Goal: Use online tool/utility

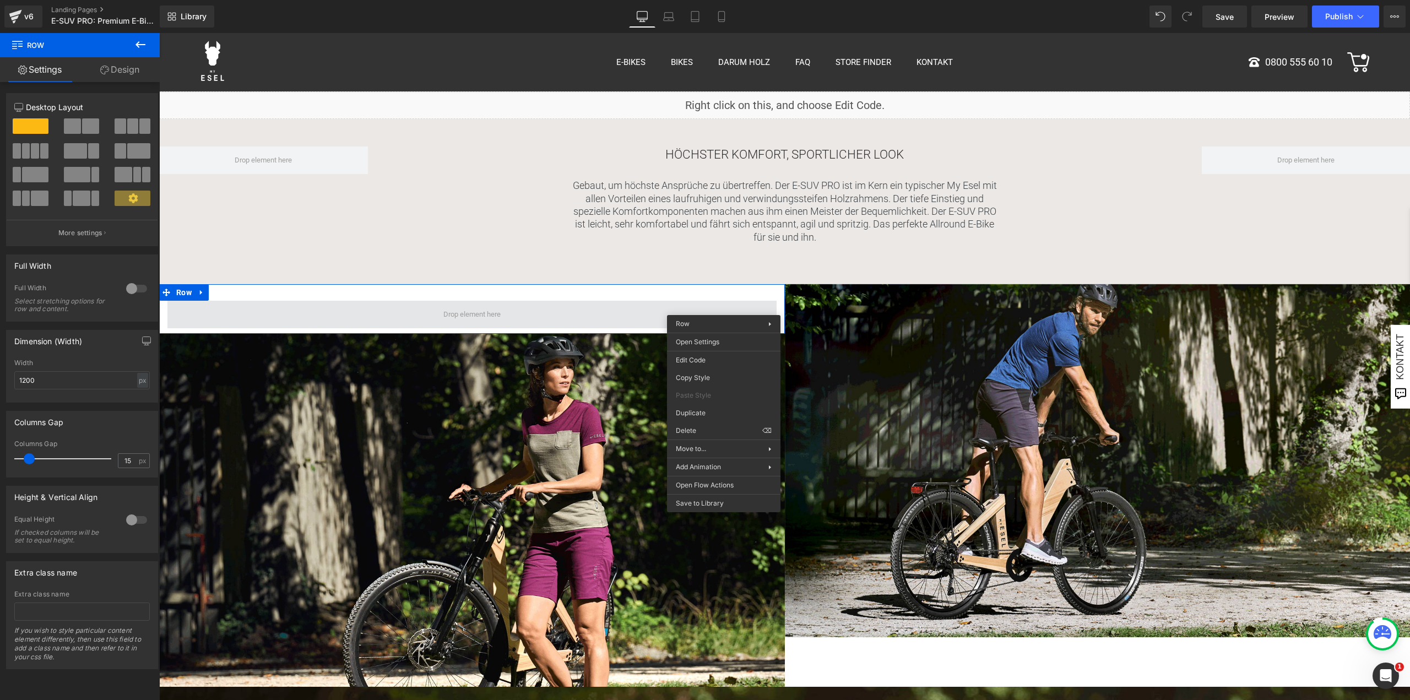
click at [558, 301] on span at bounding box center [471, 315] width 609 height 28
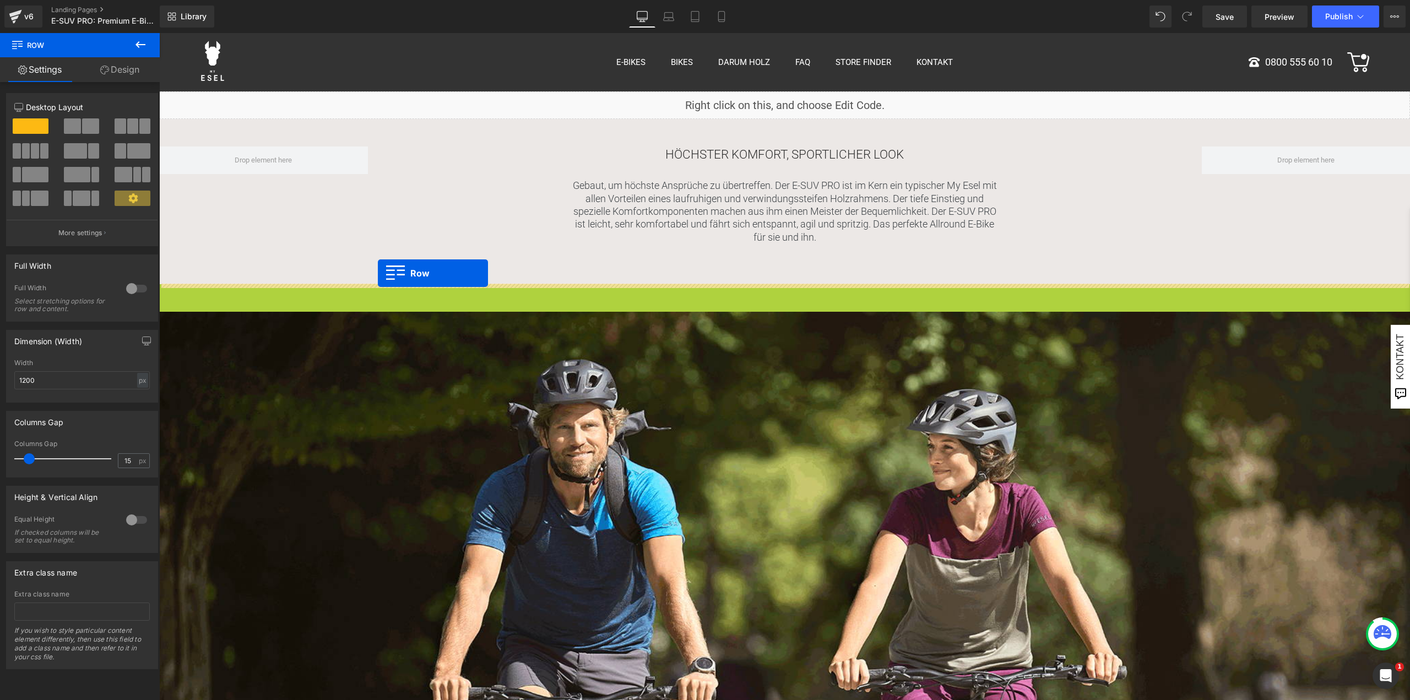
drag, startPoint x: 166, startPoint y: 292, endPoint x: 378, endPoint y: 273, distance: 212.9
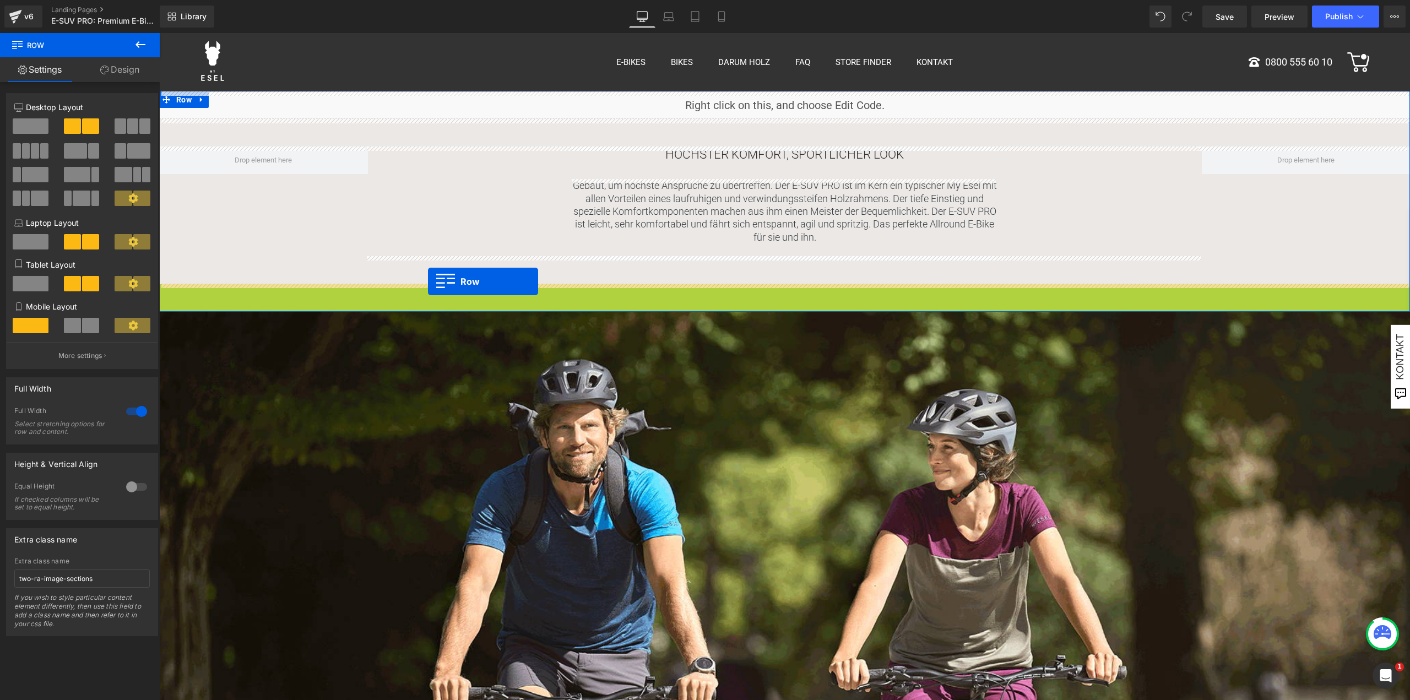
drag, startPoint x: 170, startPoint y: 294, endPoint x: 428, endPoint y: 281, distance: 258.6
drag, startPoint x: 166, startPoint y: 296, endPoint x: 340, endPoint y: 285, distance: 174.4
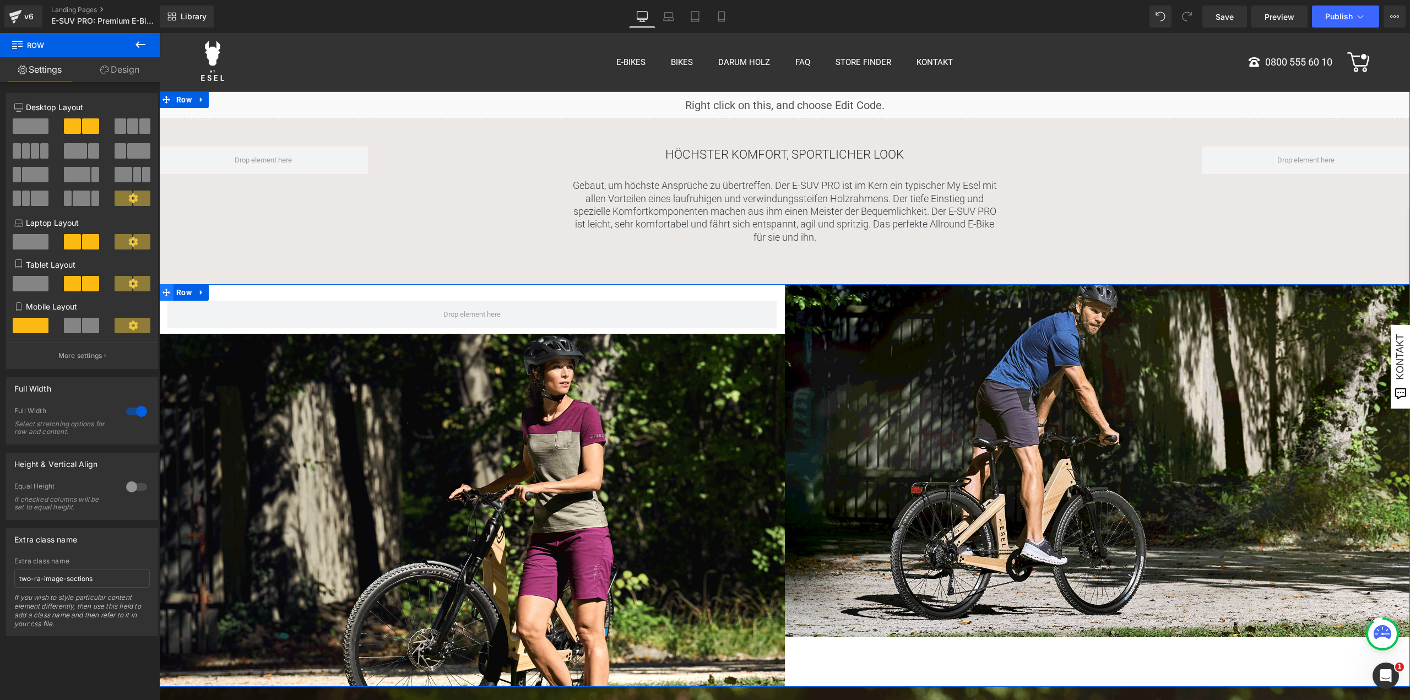
click at [164, 291] on icon at bounding box center [166, 293] width 8 height 8
click at [200, 295] on icon at bounding box center [202, 292] width 8 height 8
click at [166, 293] on icon at bounding box center [166, 293] width 8 height 8
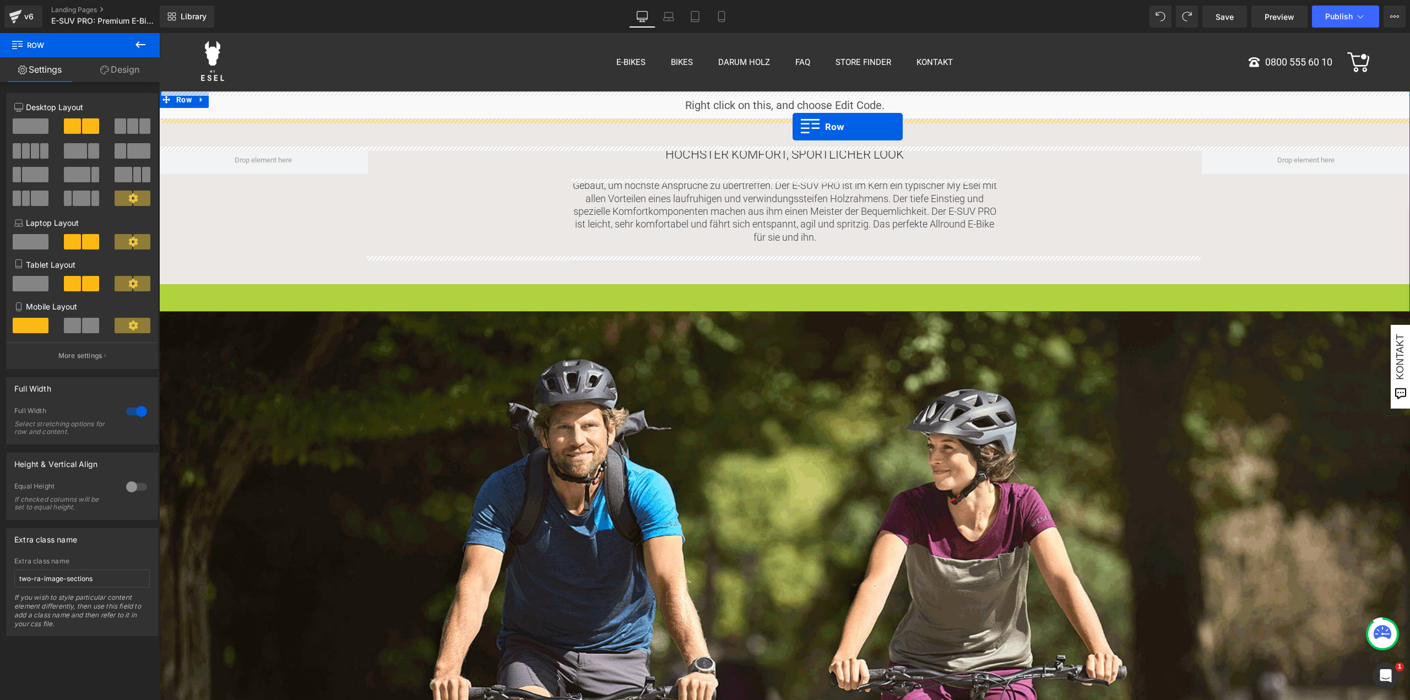
drag, startPoint x: 164, startPoint y: 295, endPoint x: 793, endPoint y: 127, distance: 650.7
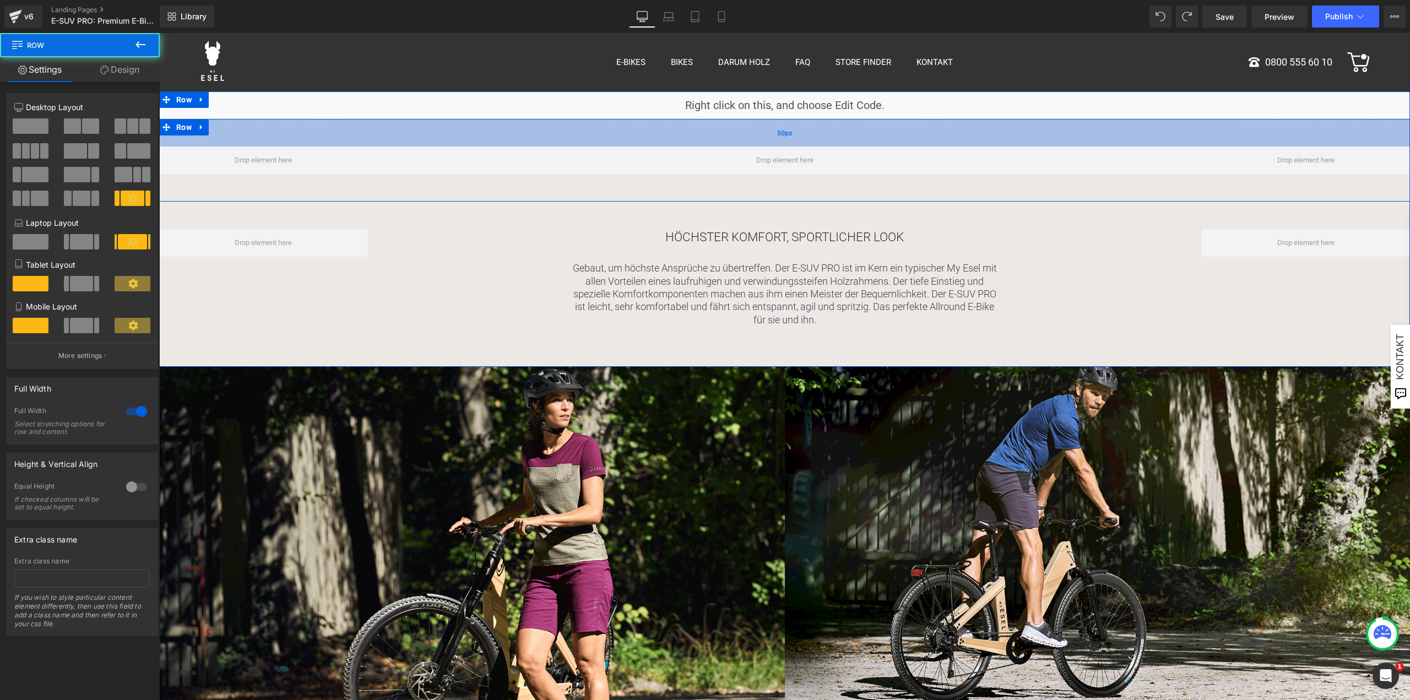
click at [495, 132] on div "50px" at bounding box center [784, 133] width 1251 height 28
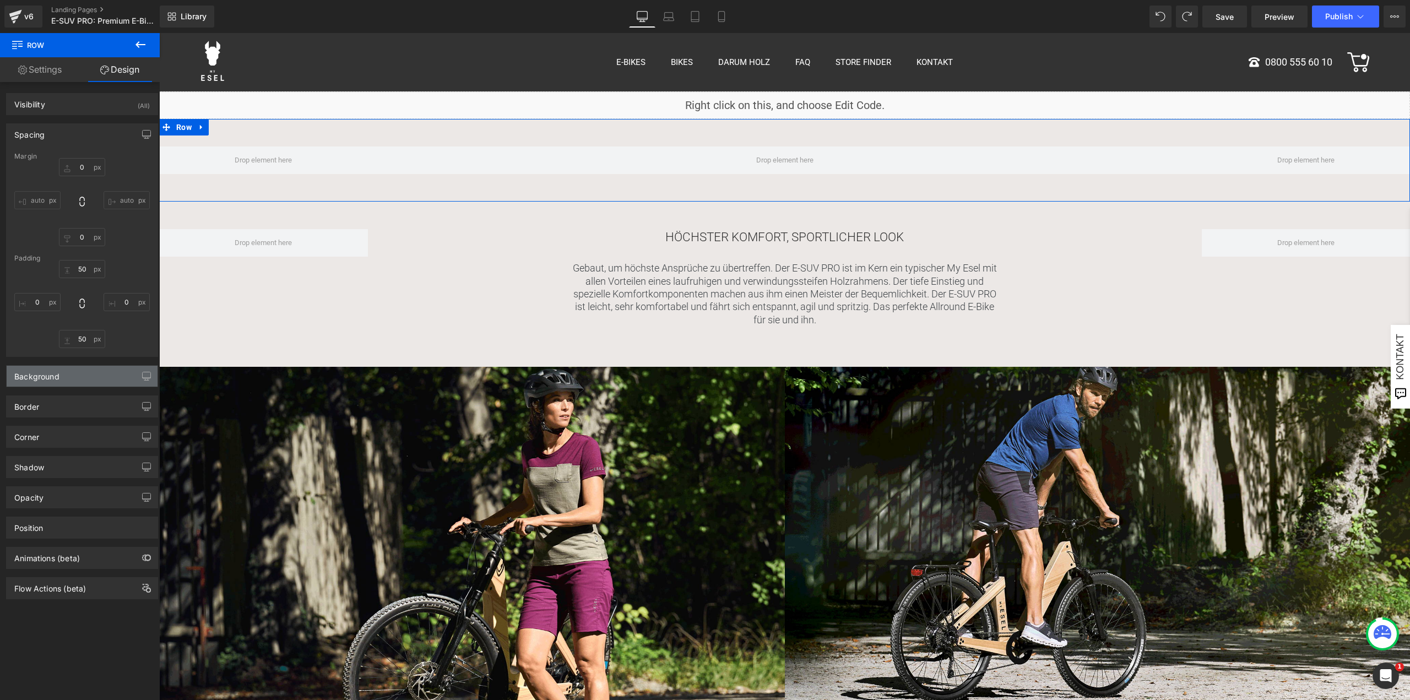
click at [58, 377] on div "Background" at bounding box center [36, 373] width 45 height 15
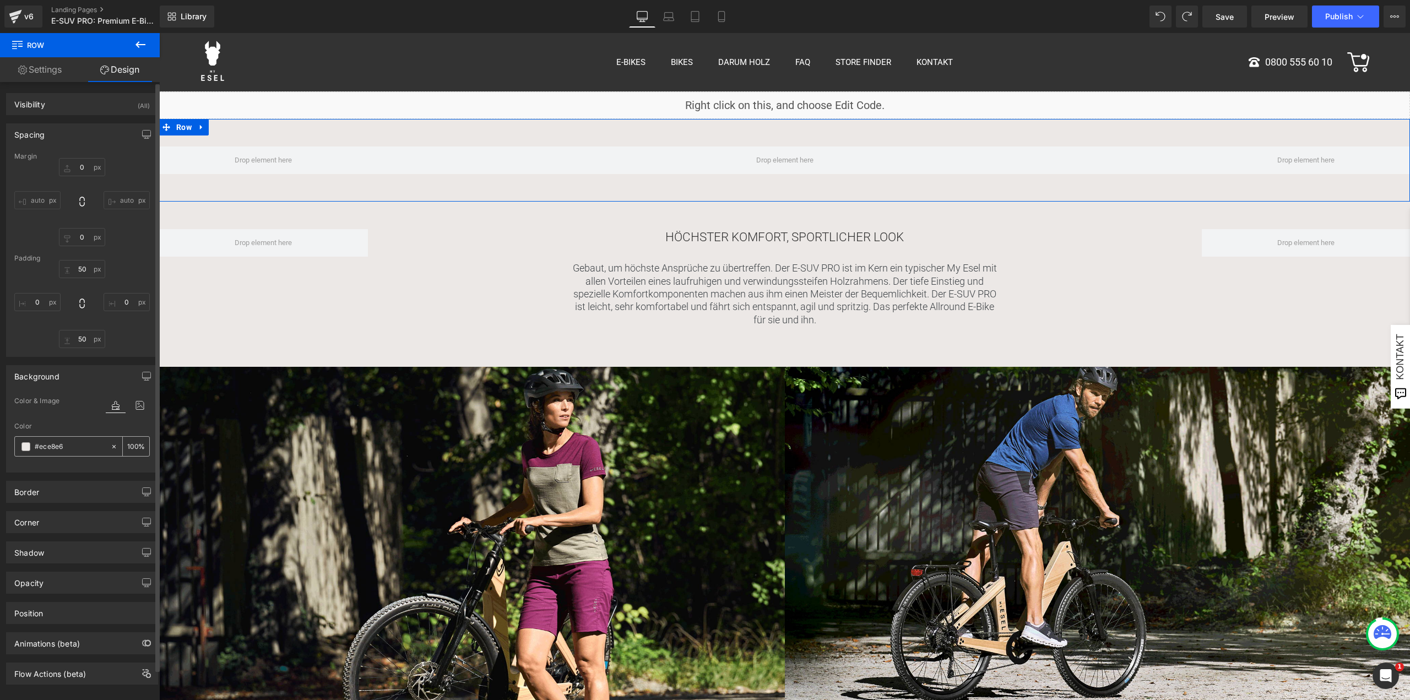
click at [111, 448] on icon at bounding box center [114, 447] width 8 height 8
type input "none"
type input "0"
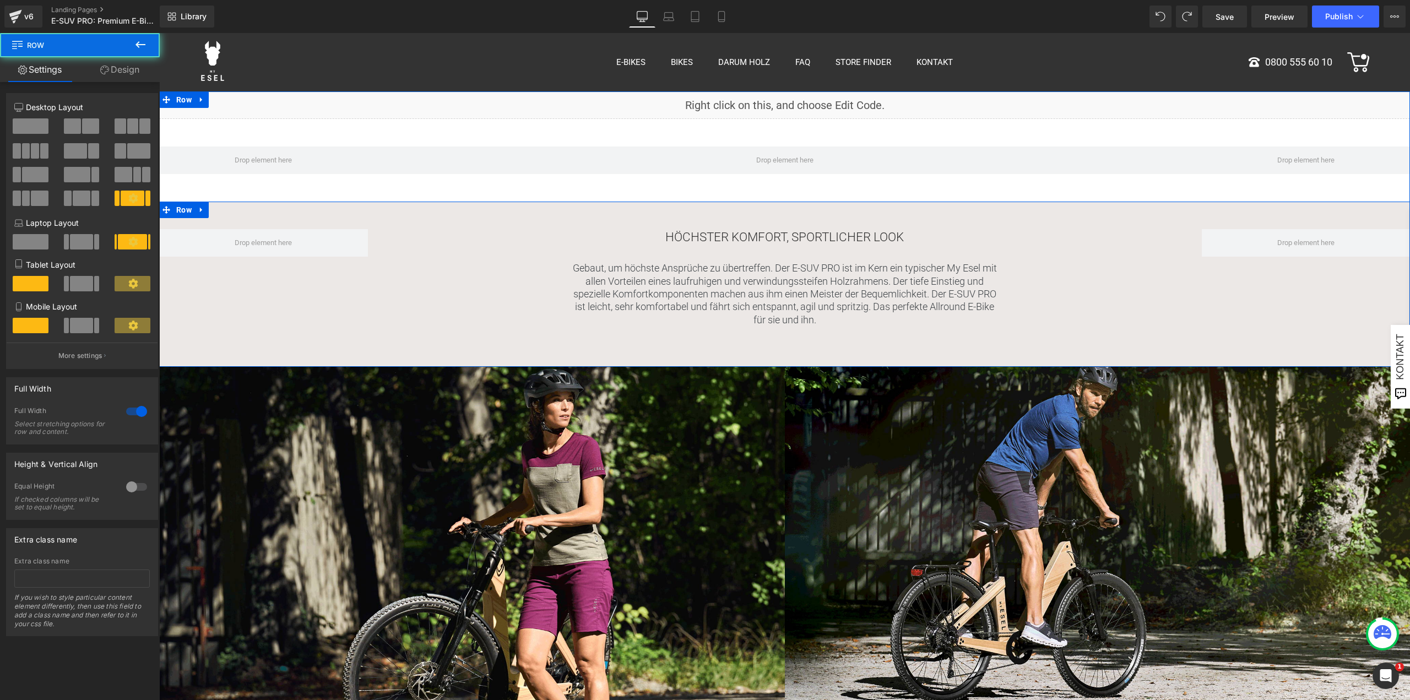
click at [438, 274] on div "Höchster Komfort, sportlicher Look Heading Gebaut, um höchste Ansprüche zu über…" at bounding box center [785, 284] width 834 height 110
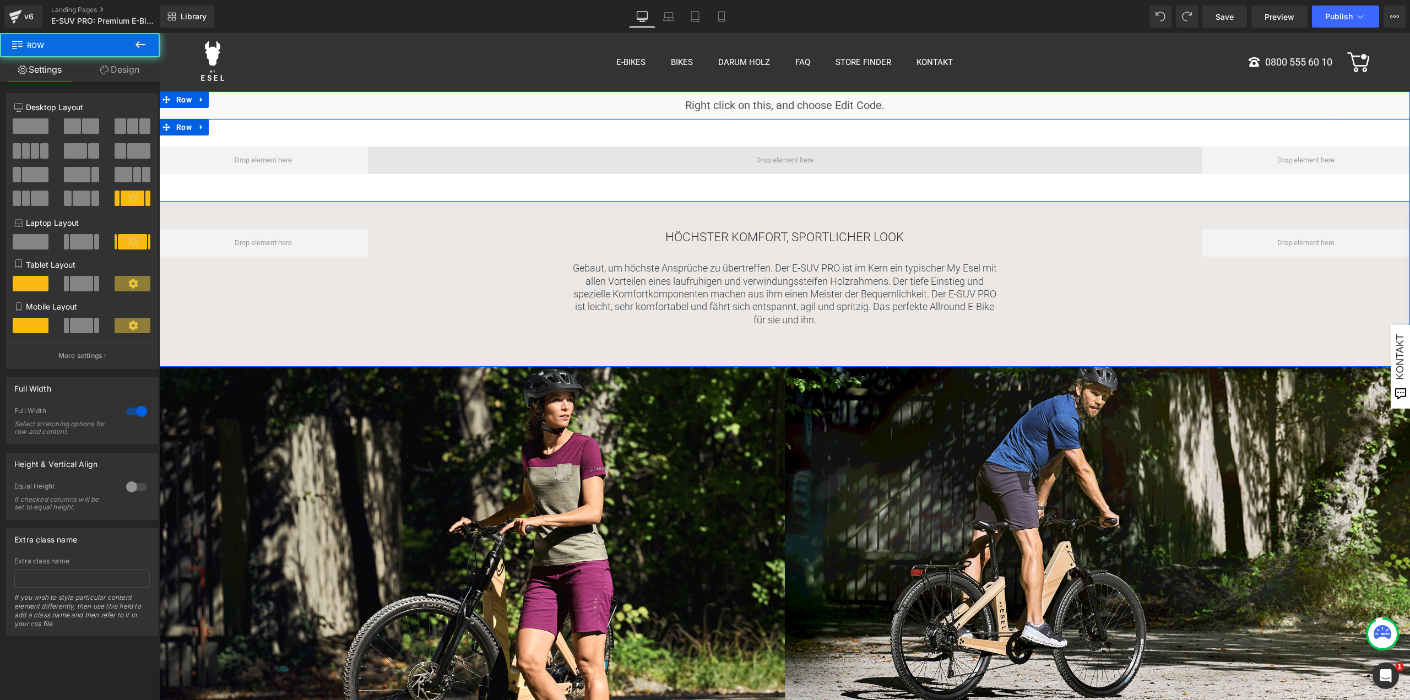
click at [741, 162] on span at bounding box center [785, 161] width 834 height 28
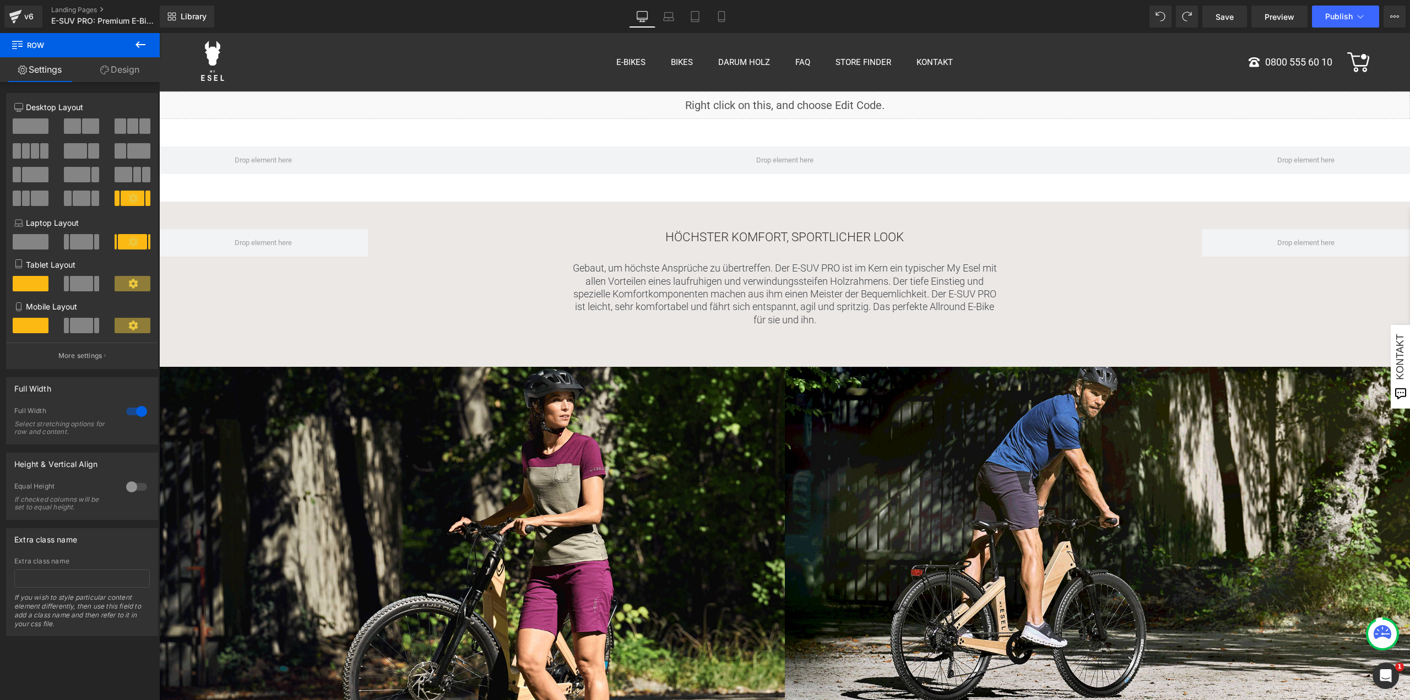
click at [143, 45] on icon at bounding box center [140, 44] width 10 height 7
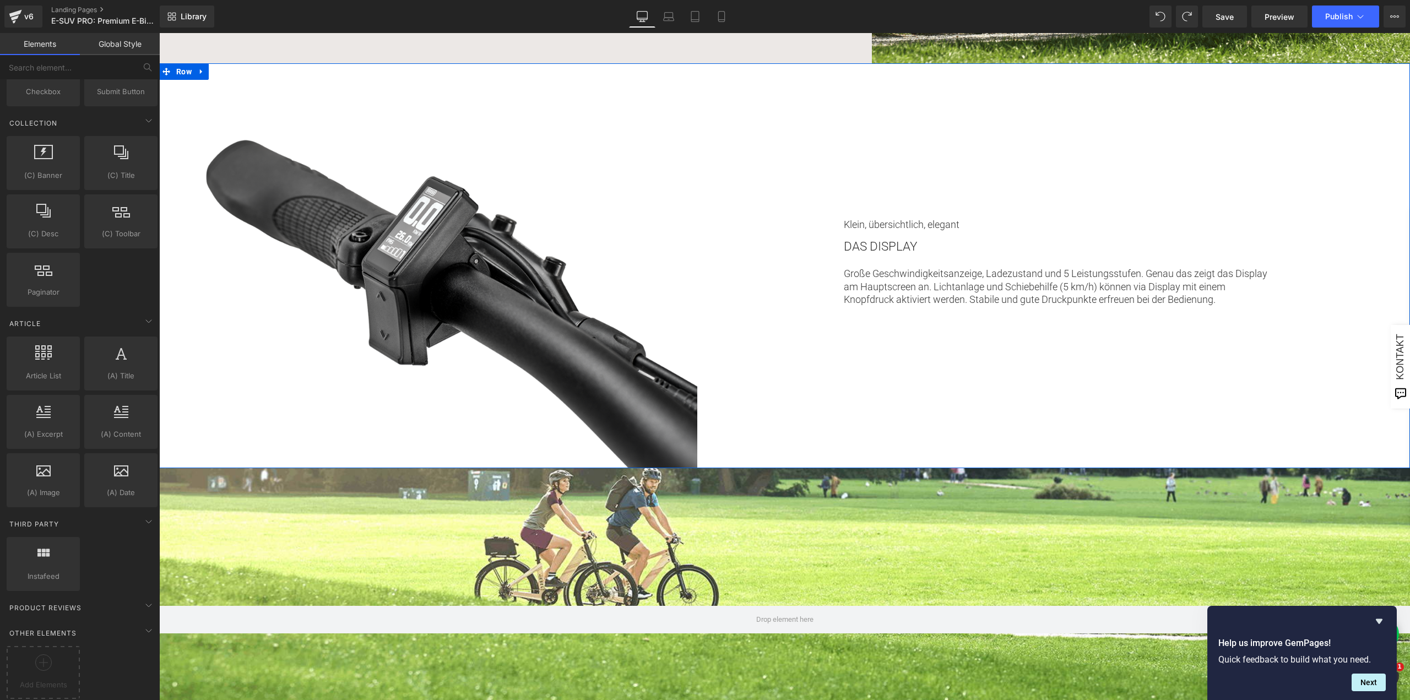
scroll to position [3745, 0]
